Goal: Find specific page/section: Find specific page/section

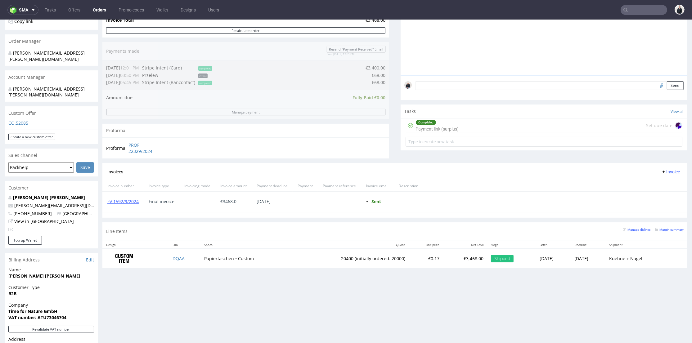
scroll to position [172, 0]
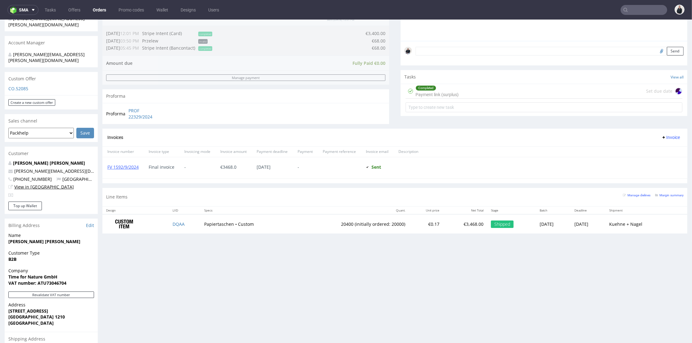
click at [44, 184] on link "View in [GEOGRAPHIC_DATA]" at bounding box center [44, 187] width 60 height 6
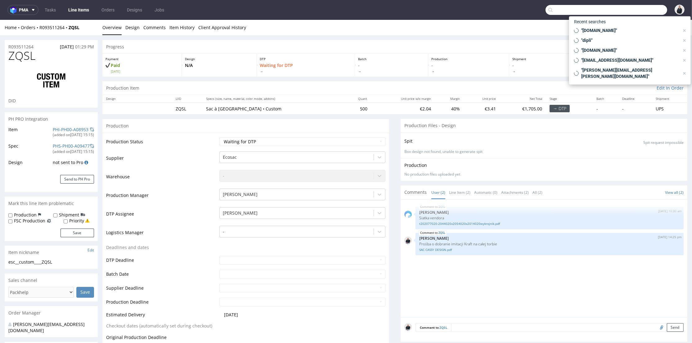
click at [649, 7] on input "text" at bounding box center [606, 10] width 122 height 10
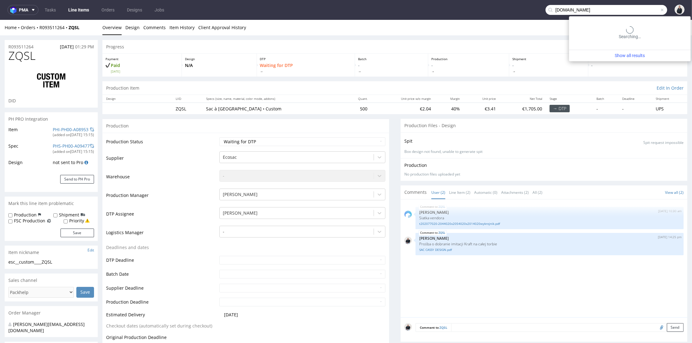
type input "holzkern.com"
